Goal: Transaction & Acquisition: Purchase product/service

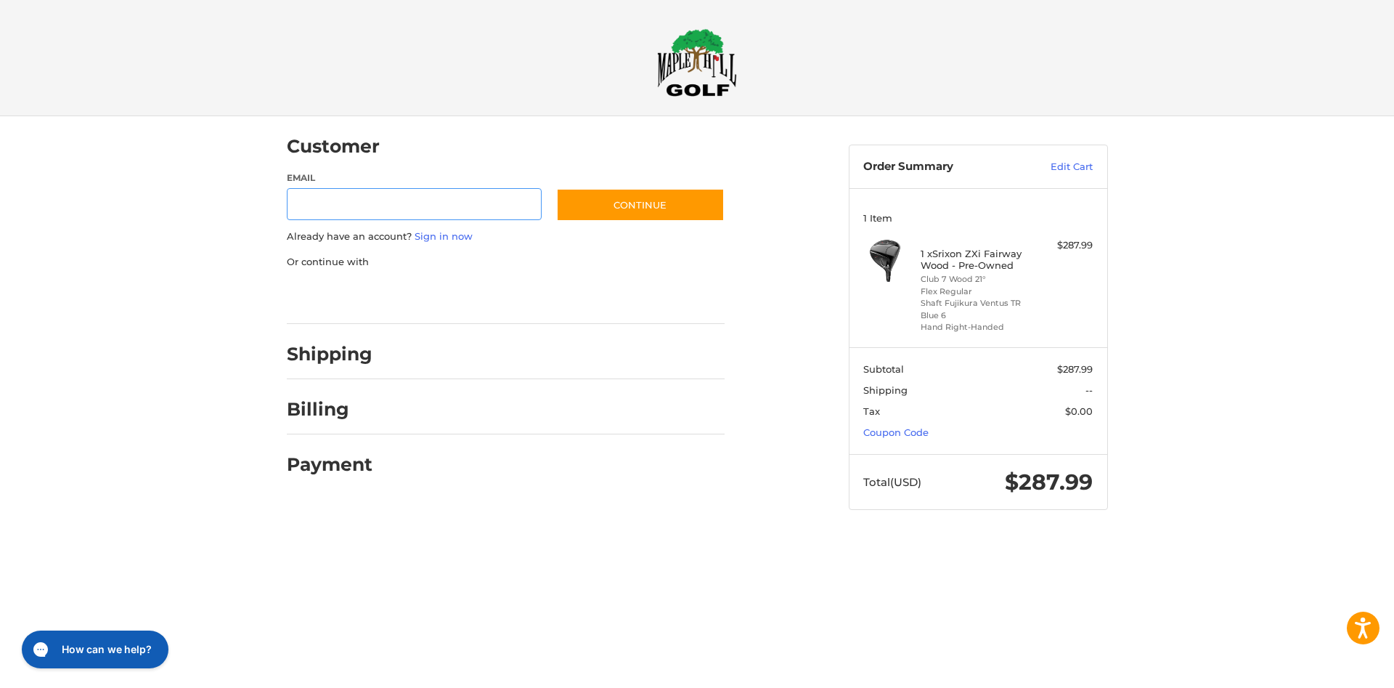
click at [330, 210] on input "Email" at bounding box center [415, 204] width 256 height 33
type input "**********"
click at [685, 213] on button "Continue" at bounding box center [640, 204] width 168 height 33
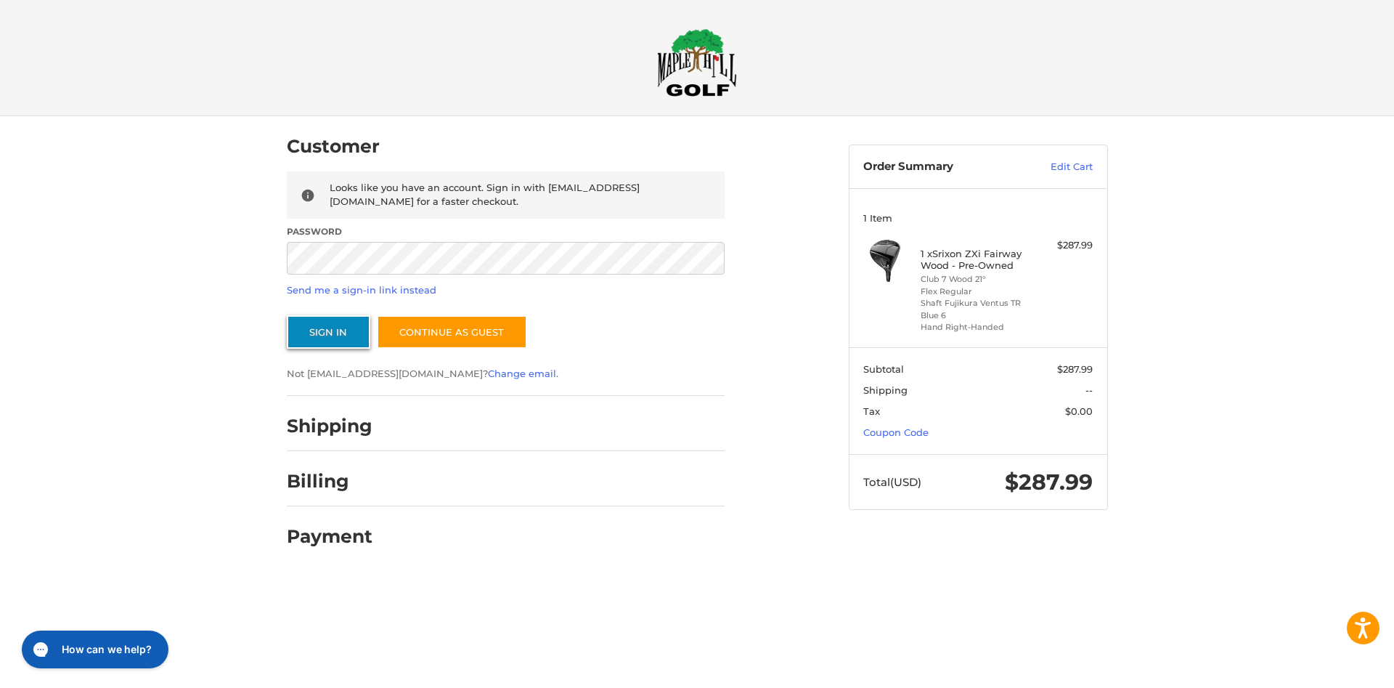
click at [304, 330] on button "Sign In" at bounding box center [329, 331] width 84 height 33
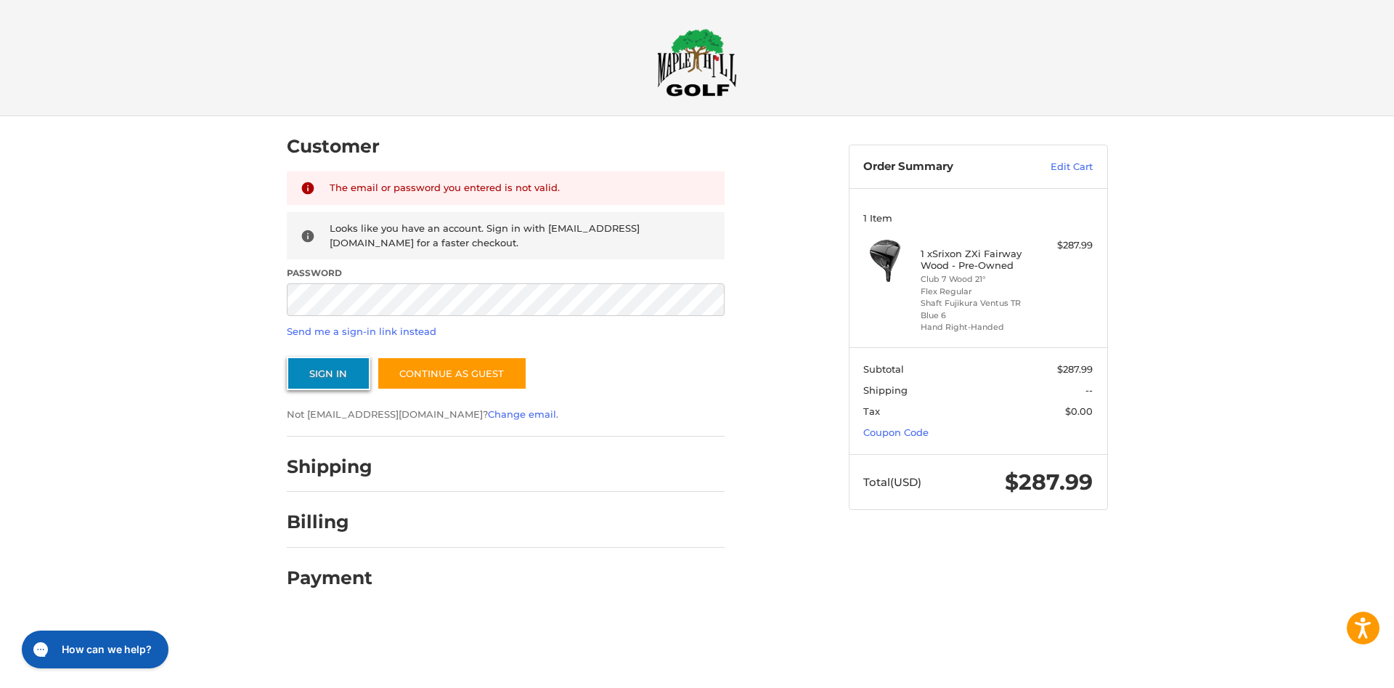
click at [348, 371] on button "Sign In" at bounding box center [329, 373] width 84 height 33
click at [696, 66] on img at bounding box center [697, 62] width 80 height 68
